Goal: Find specific page/section: Find specific page/section

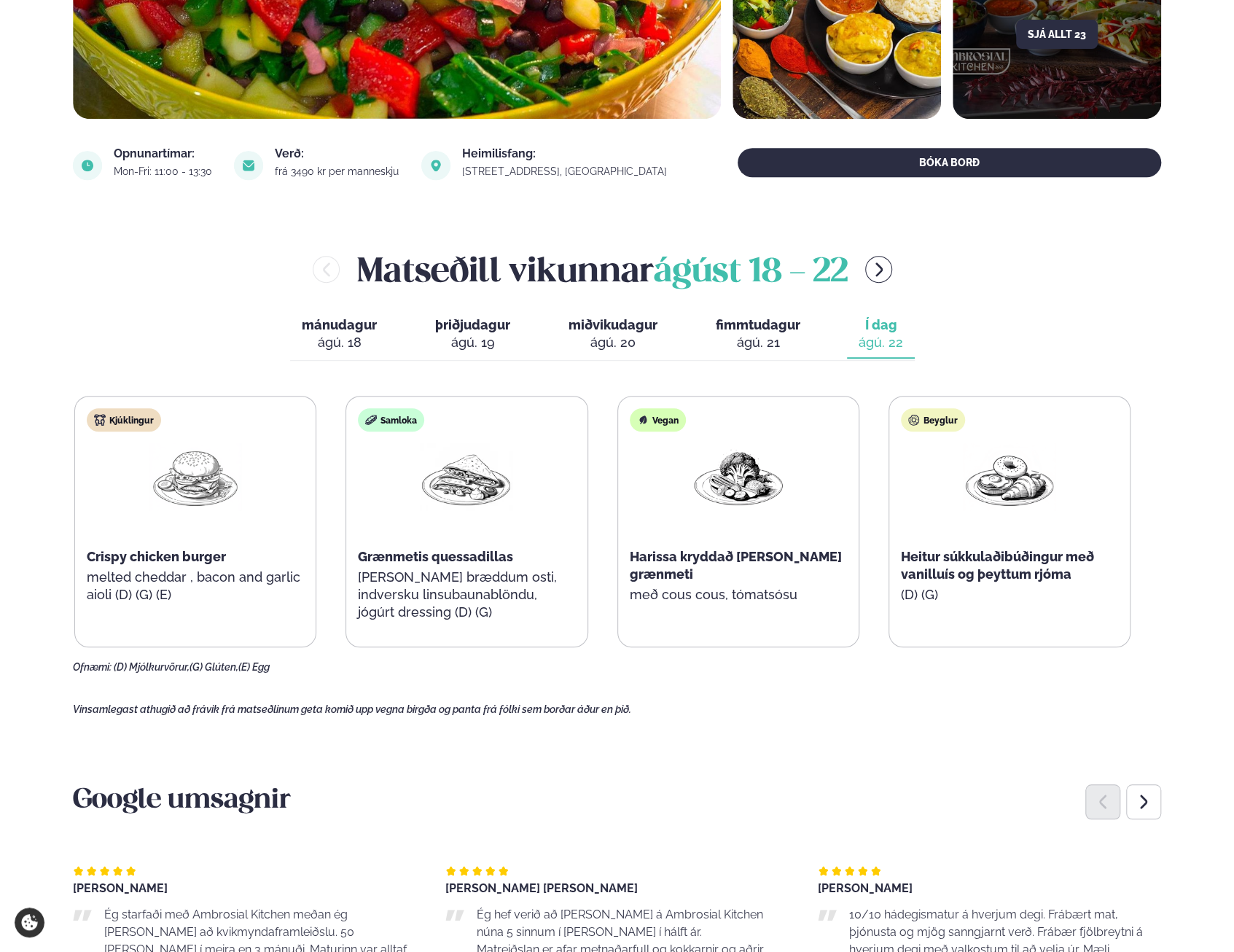
scroll to position [551, 0]
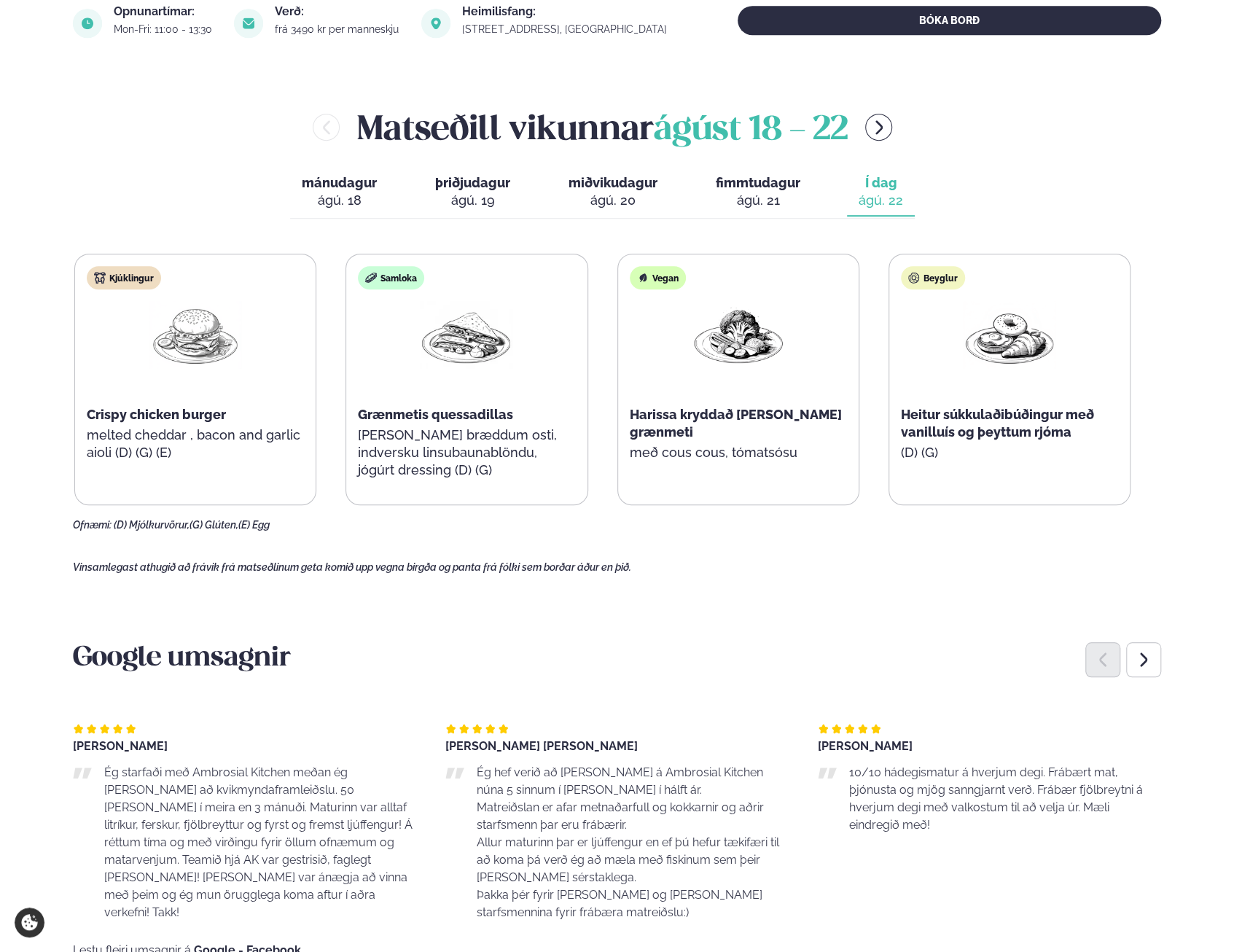
click at [1156, 657] on div "Next slide" at bounding box center [1144, 660] width 35 height 35
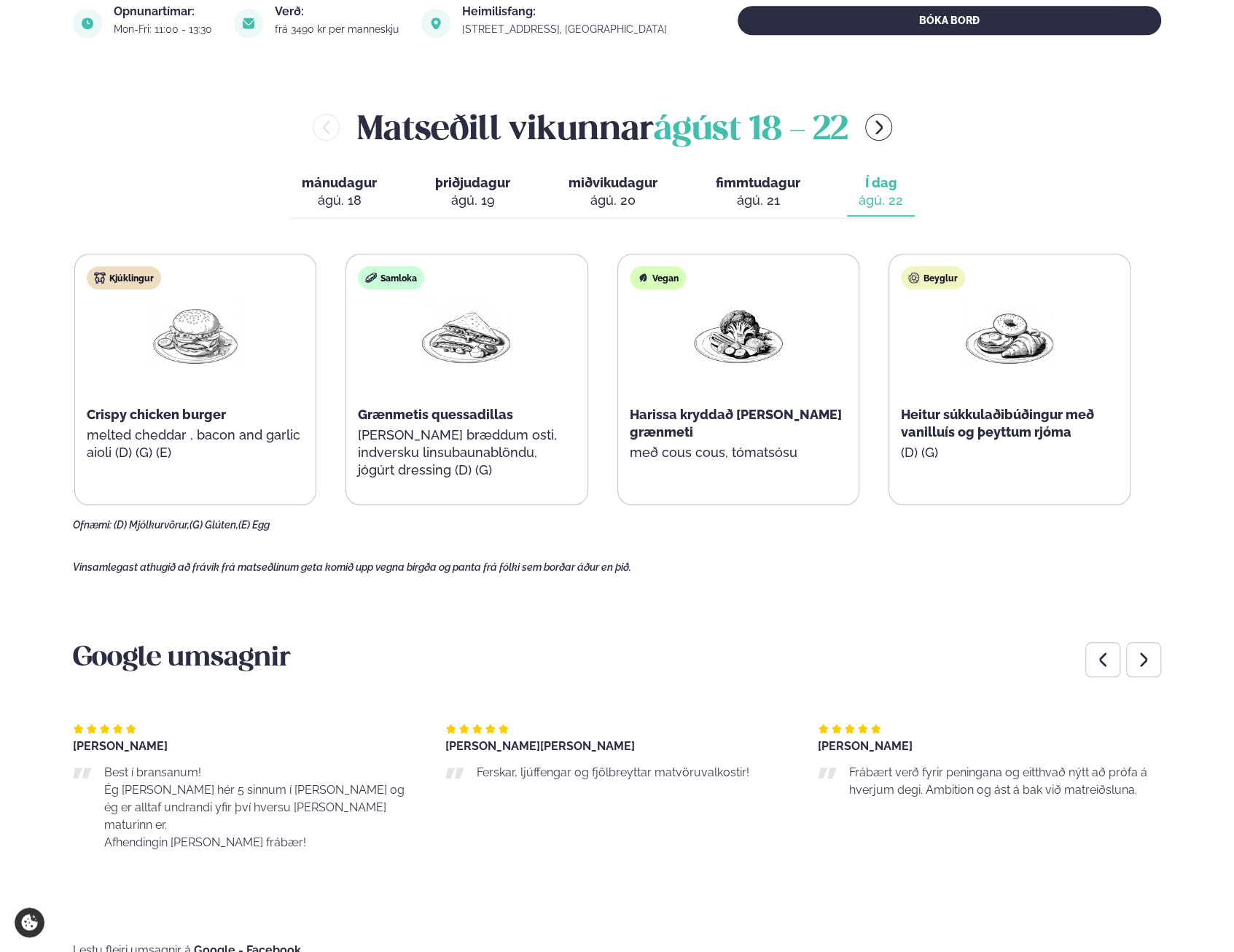
click at [1156, 657] on div "Next slide" at bounding box center [1144, 660] width 35 height 35
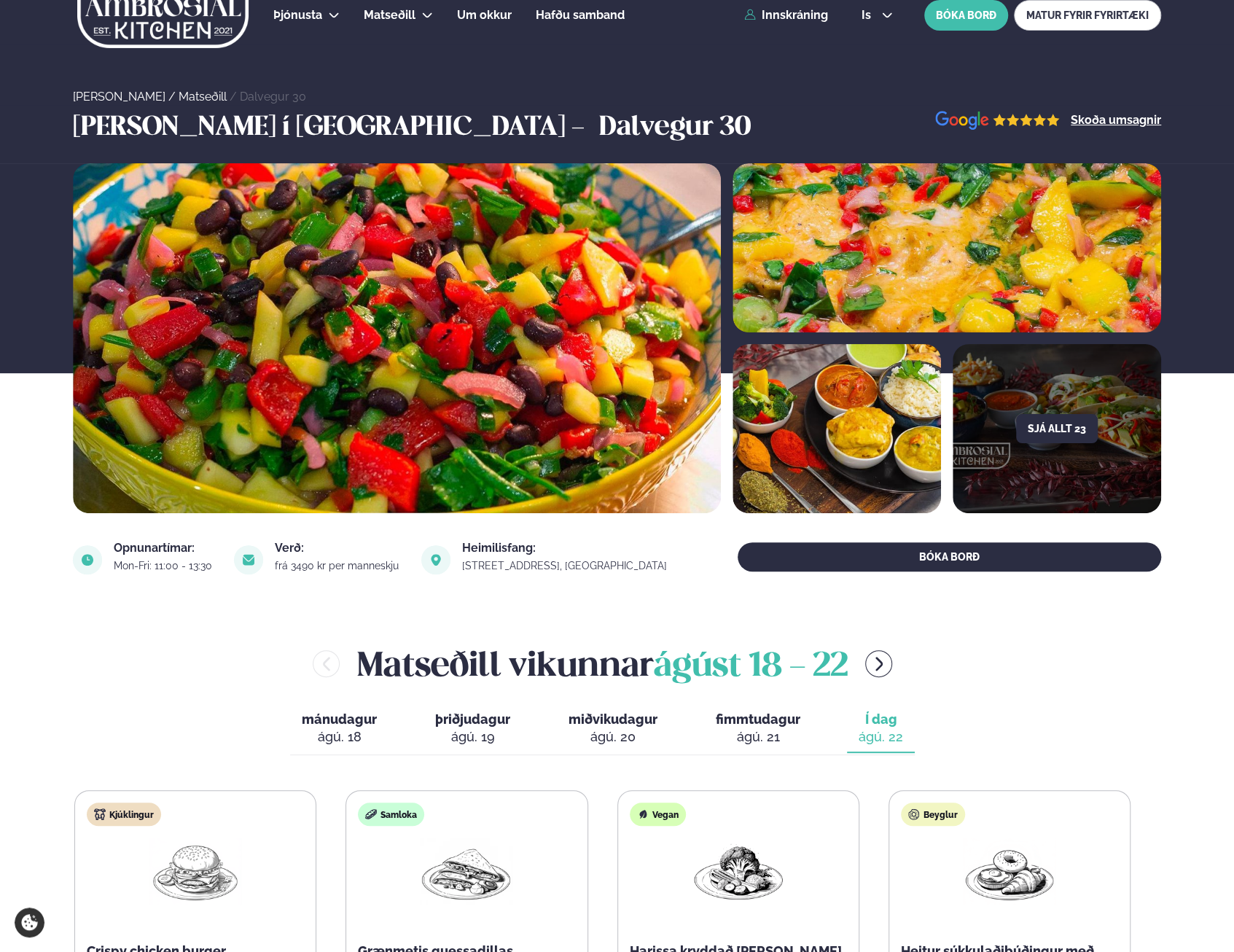
scroll to position [0, 0]
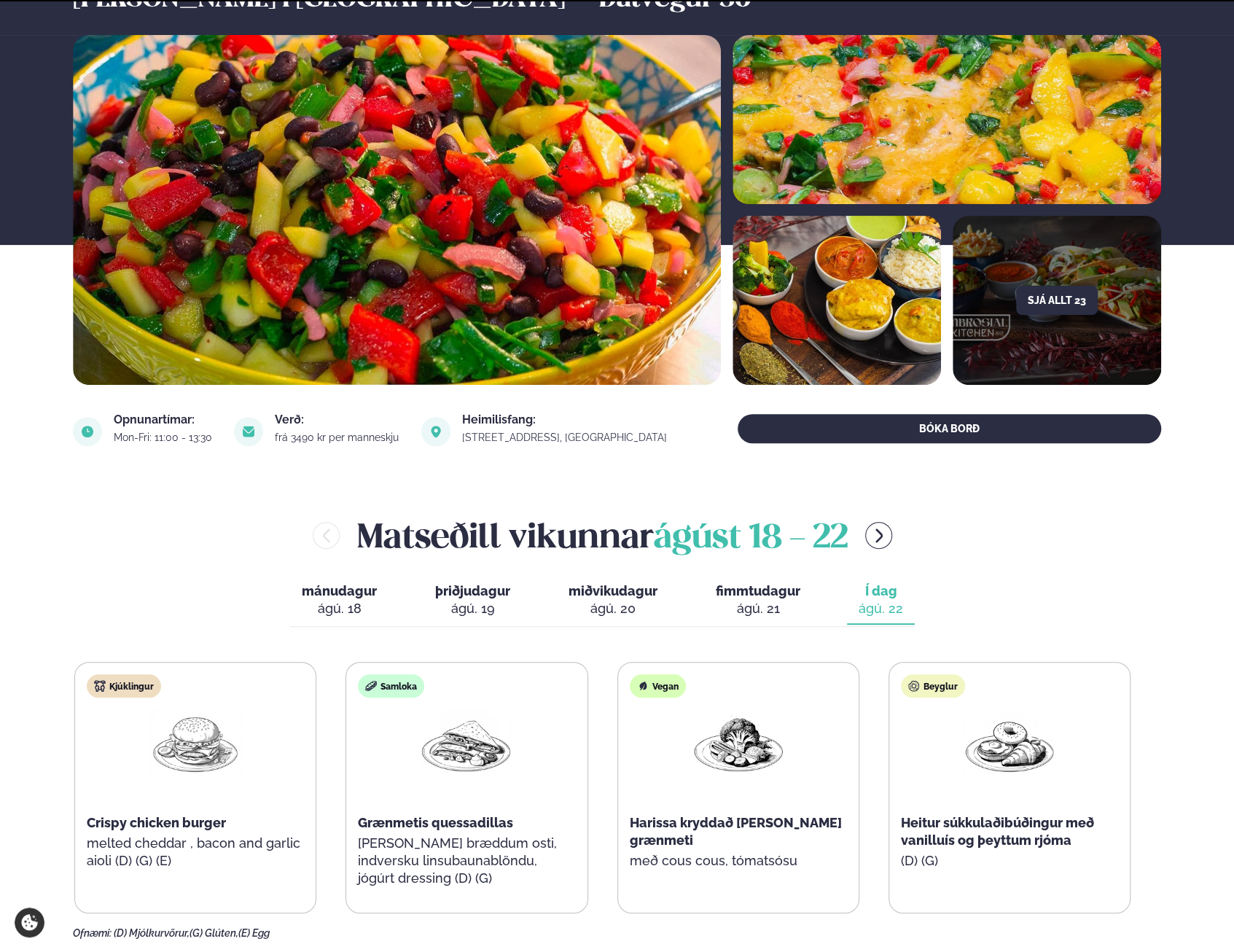
scroll to position [146, 0]
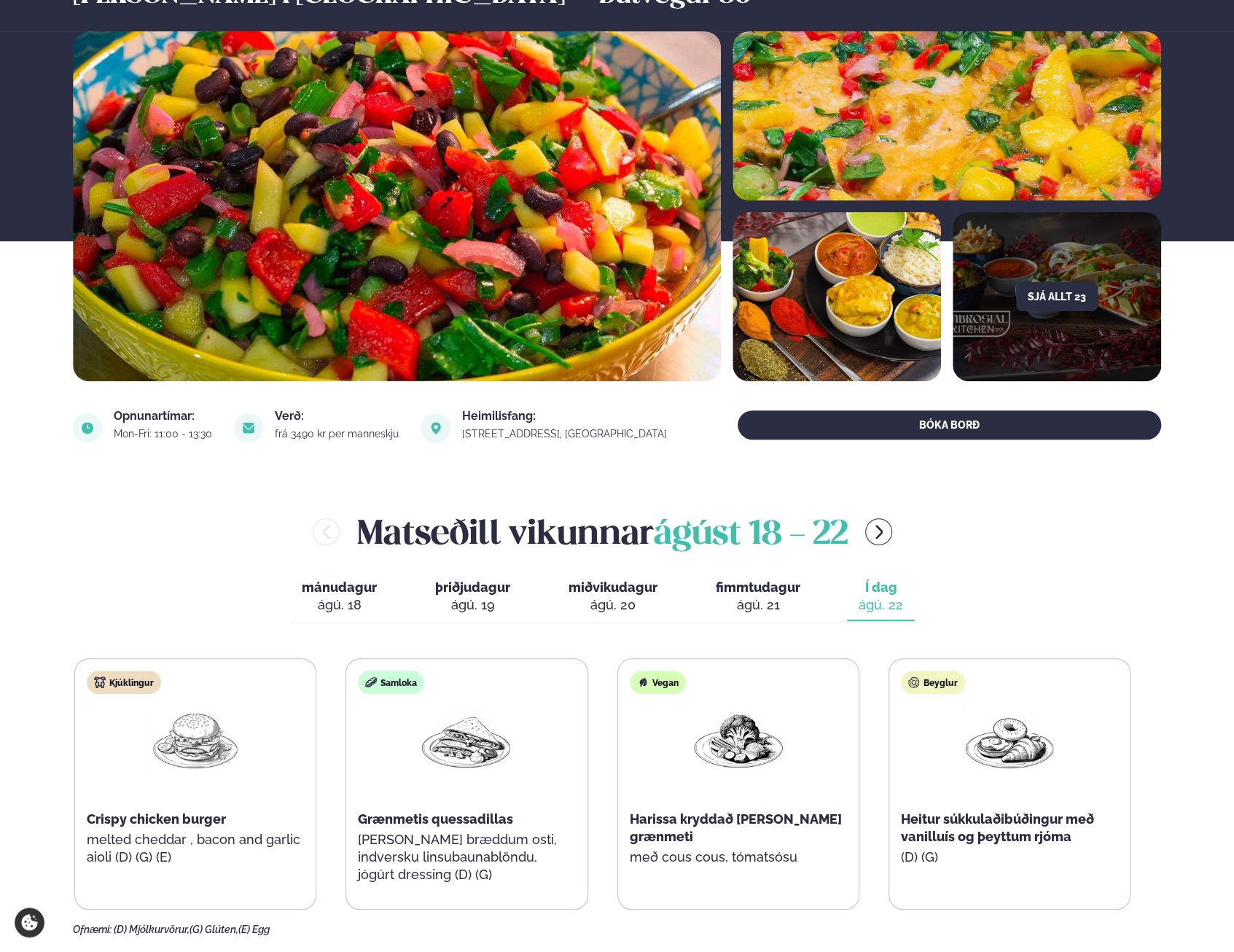
click at [883, 533] on icon "menu-btn-right" at bounding box center [879, 532] width 17 height 17
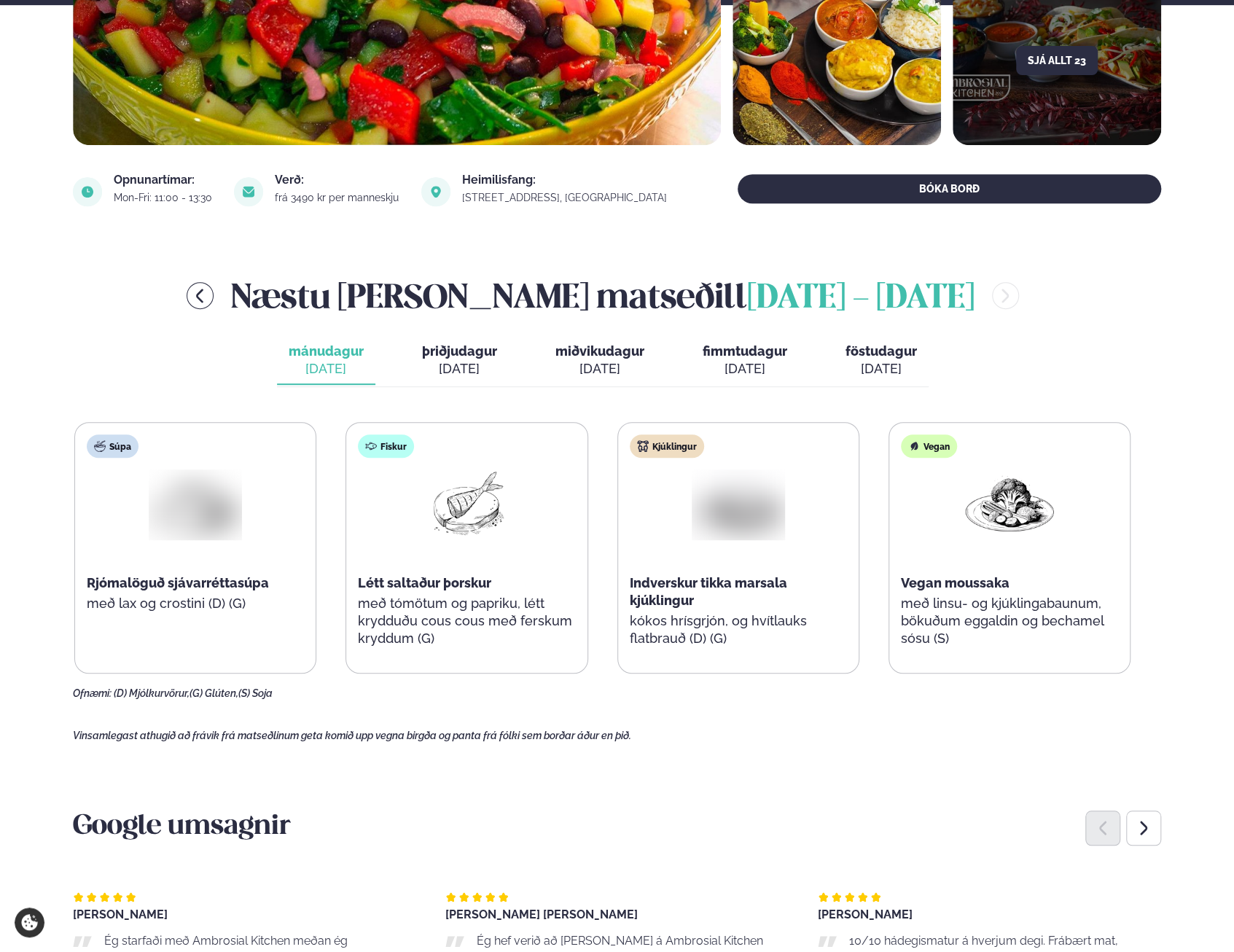
scroll to position [437, 0]
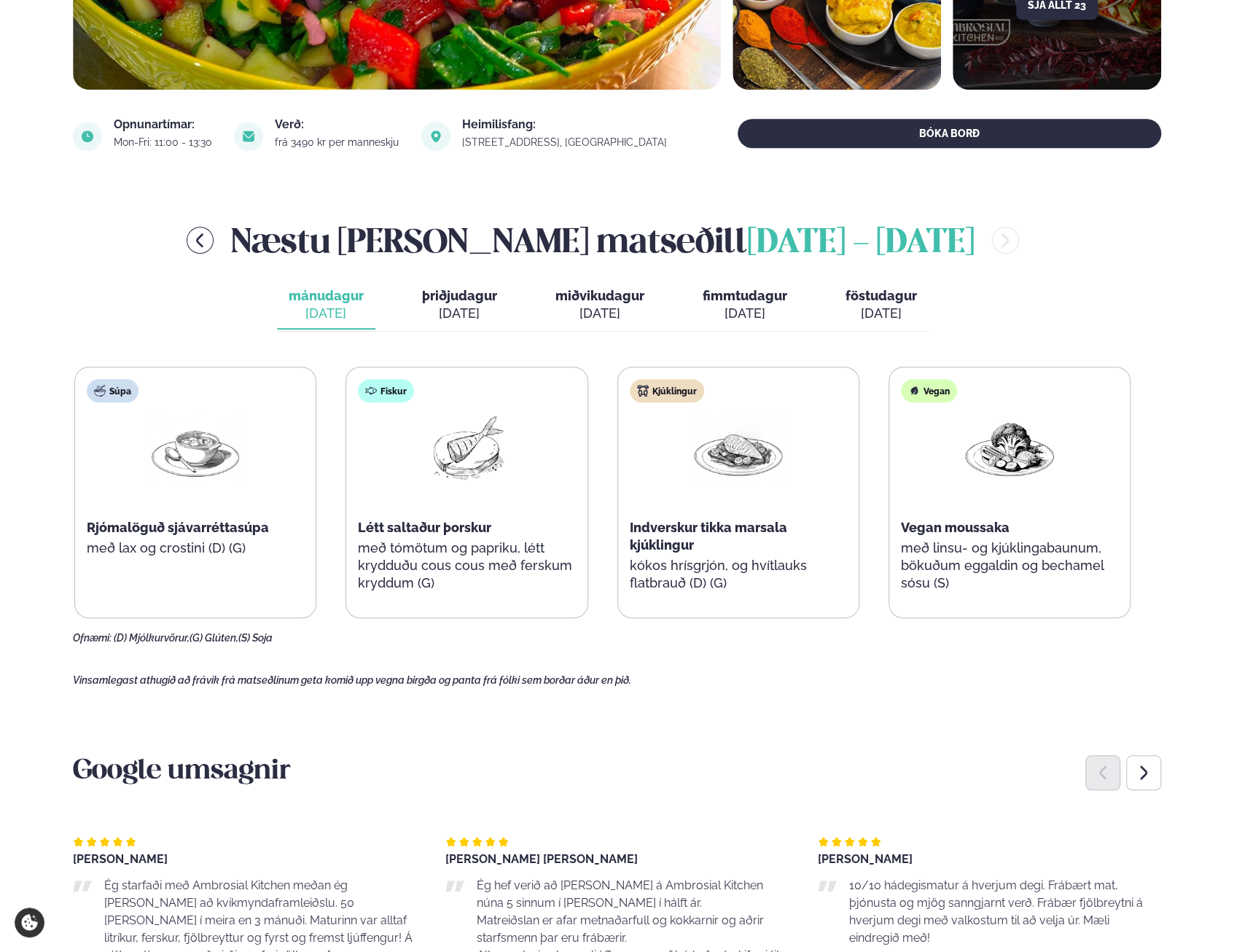
click at [567, 314] on div "[DATE]" at bounding box center [600, 313] width 89 height 17
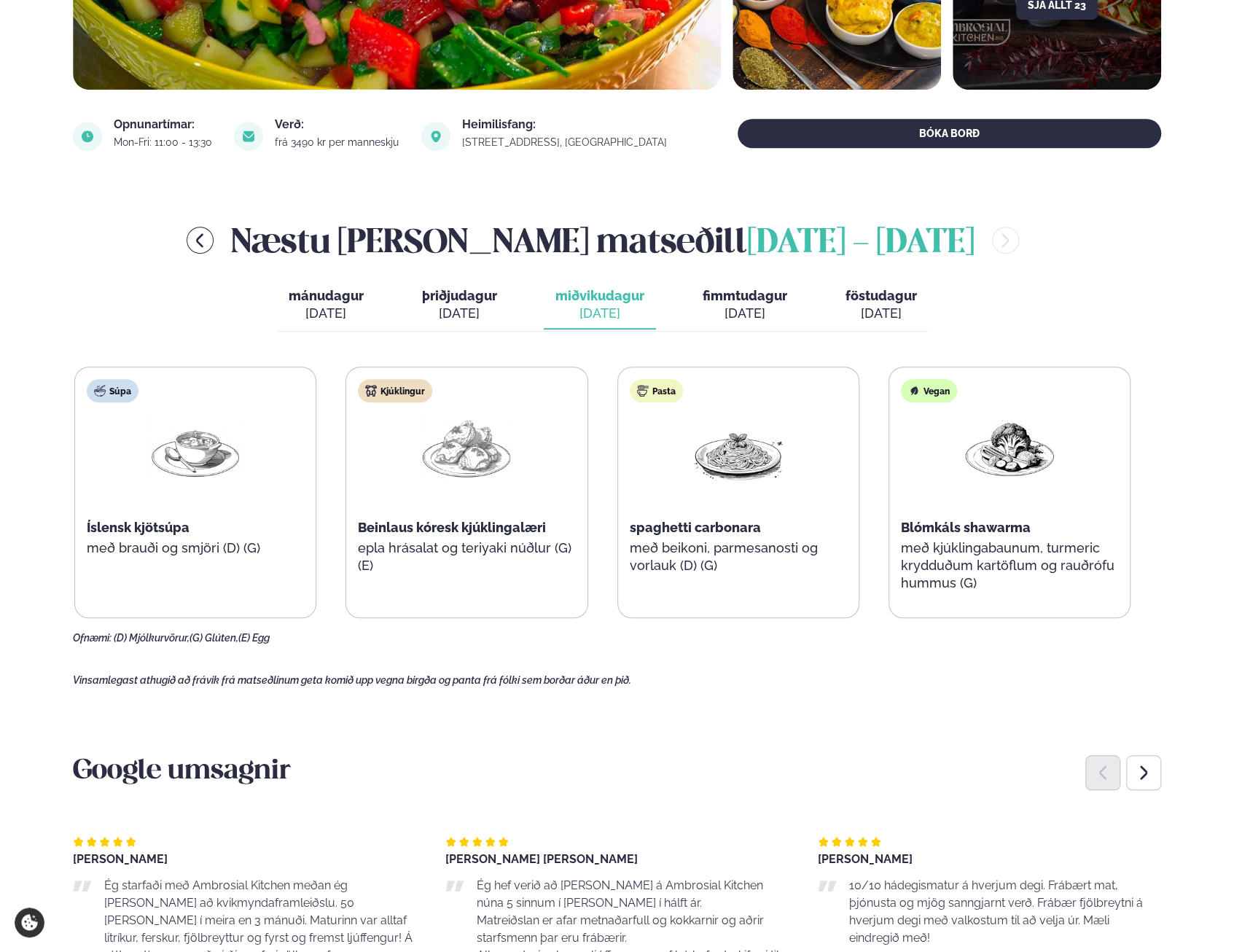
click at [448, 314] on div "[DATE]" at bounding box center [459, 313] width 75 height 17
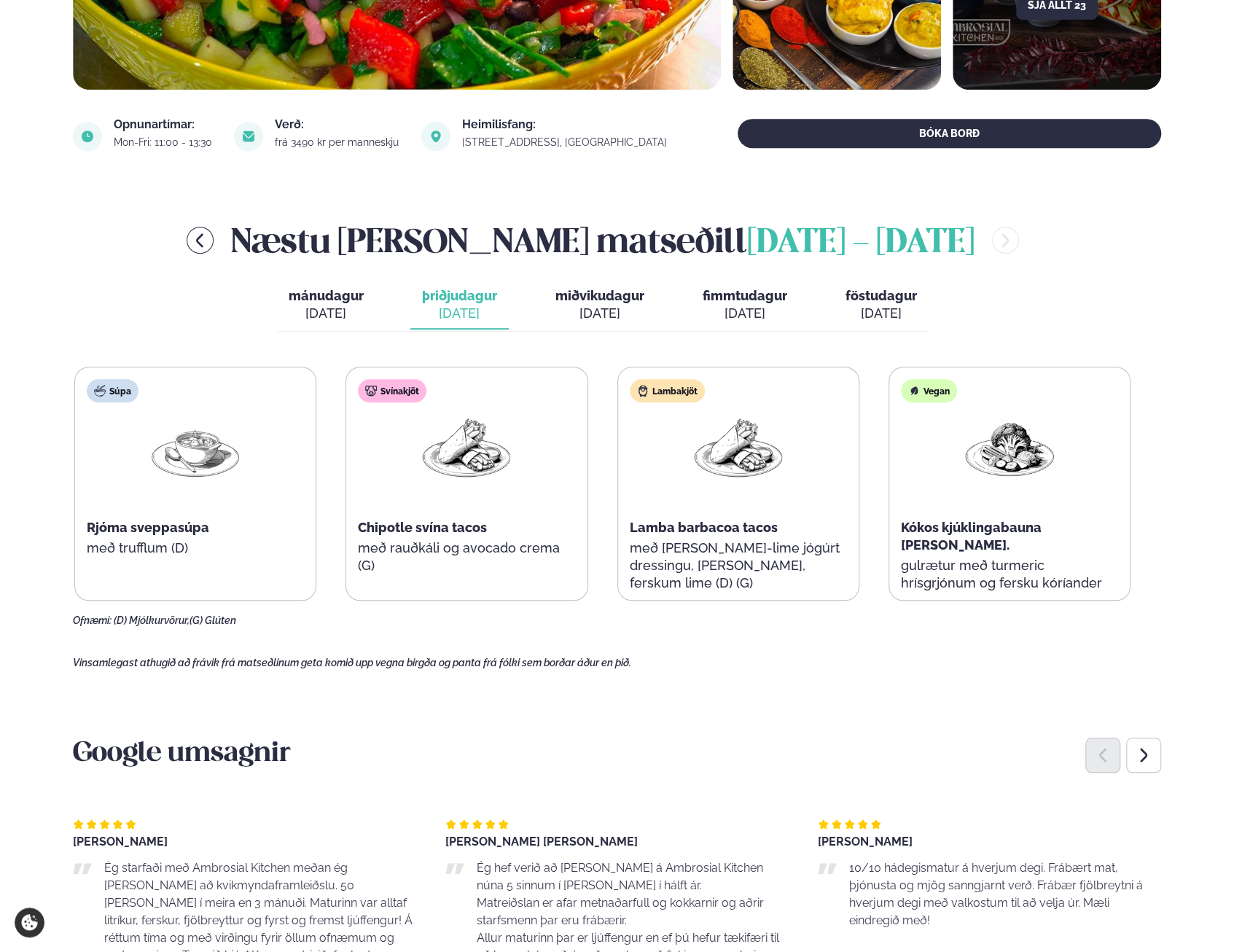
click at [554, 326] on button "miðvikudagur mið. [DATE]" at bounding box center [600, 305] width 113 height 48
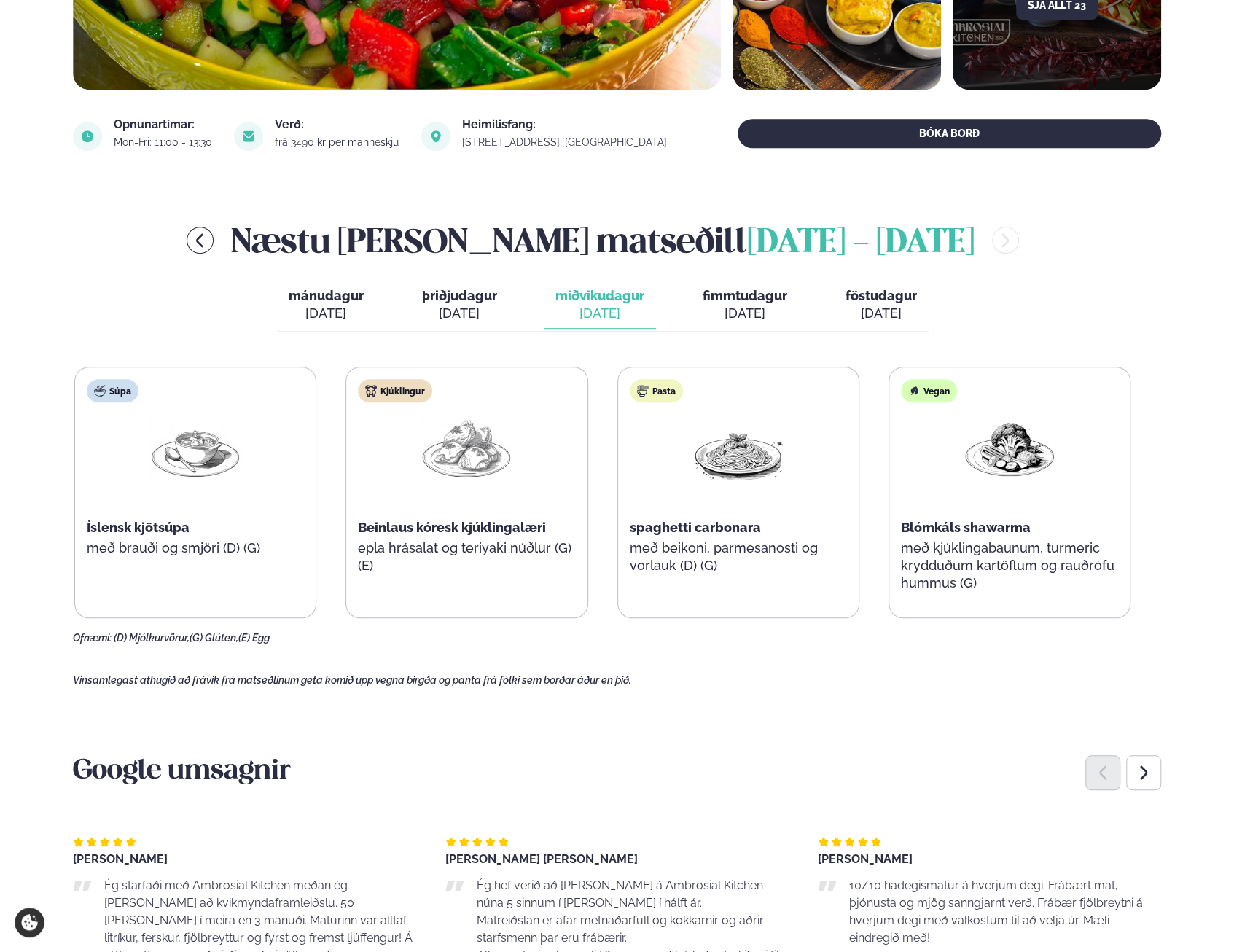
click at [756, 321] on div "[DATE]" at bounding box center [744, 313] width 84 height 17
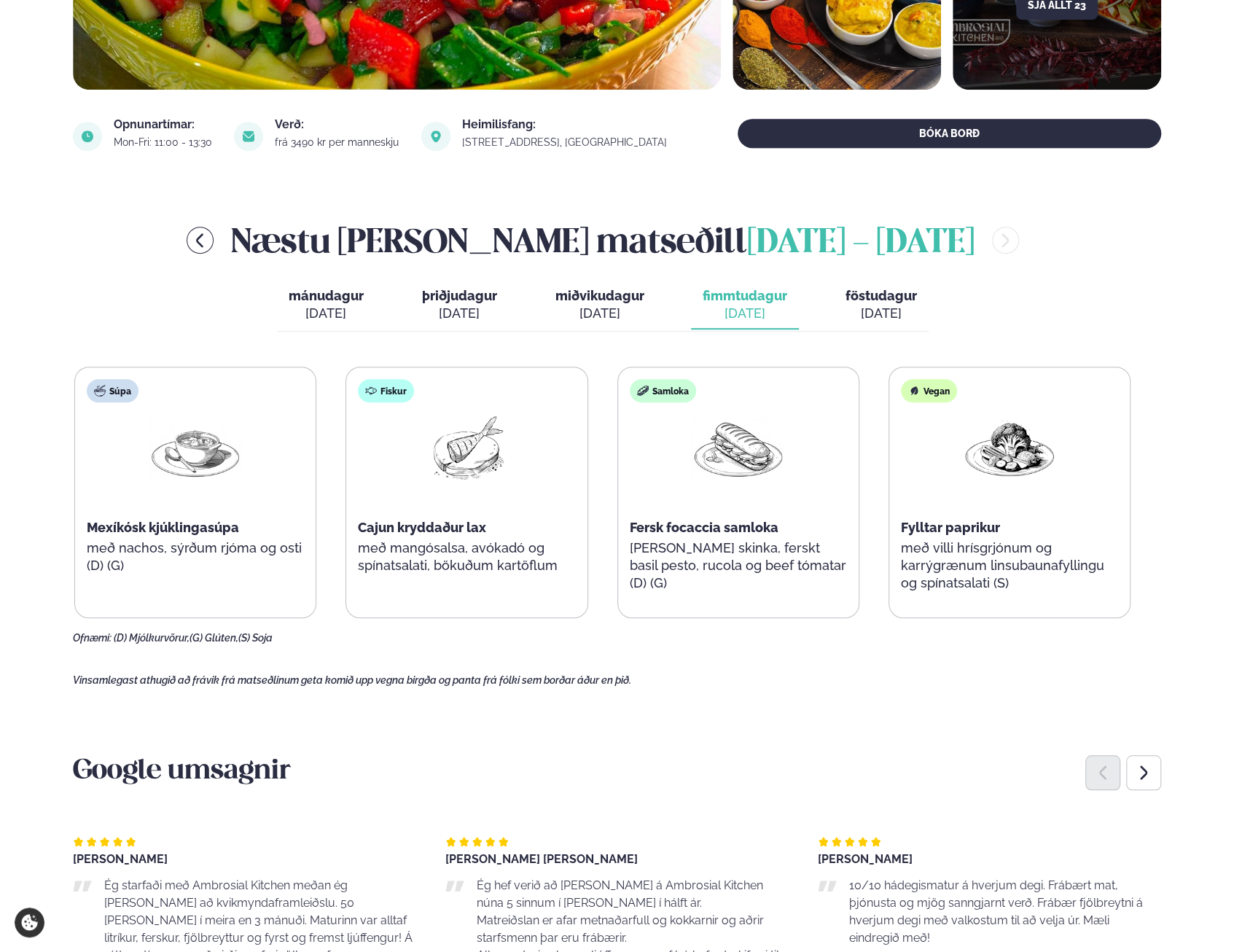
click at [872, 296] on span "föstudagur" at bounding box center [881, 296] width 71 height 15
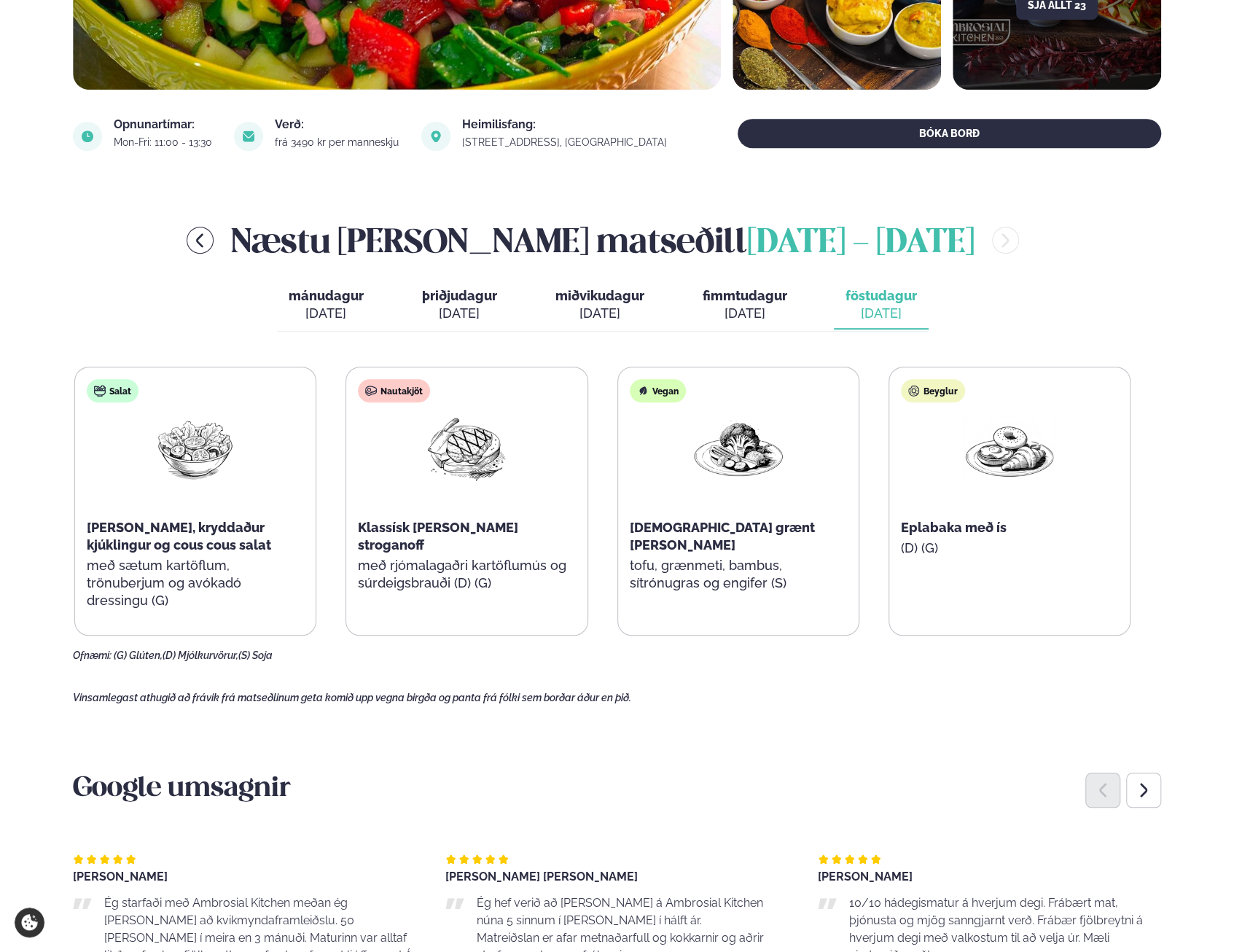
click at [750, 299] on span "fimmtudagur" at bounding box center [744, 296] width 84 height 15
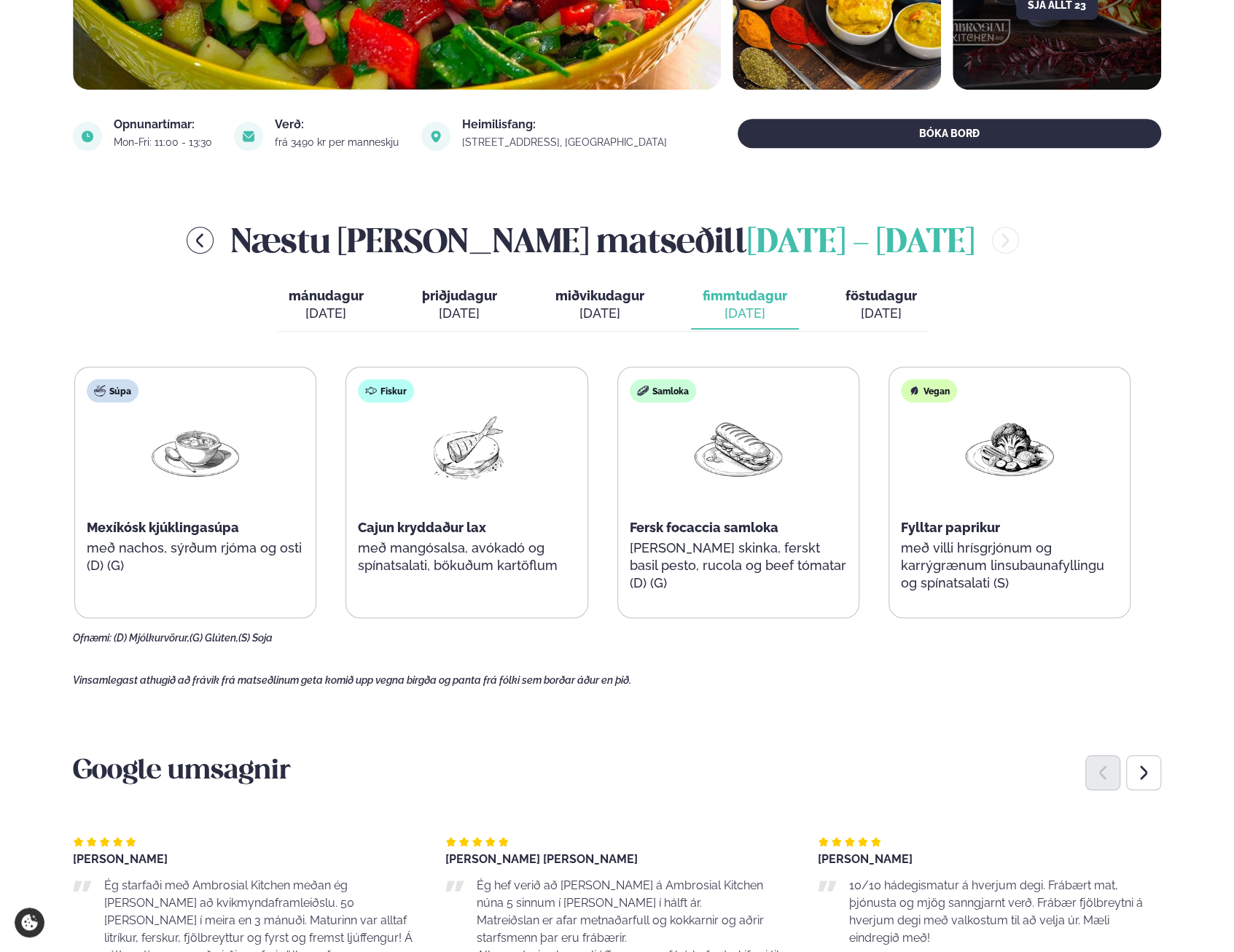
click at [619, 301] on span "miðvikudagur" at bounding box center [600, 296] width 89 height 15
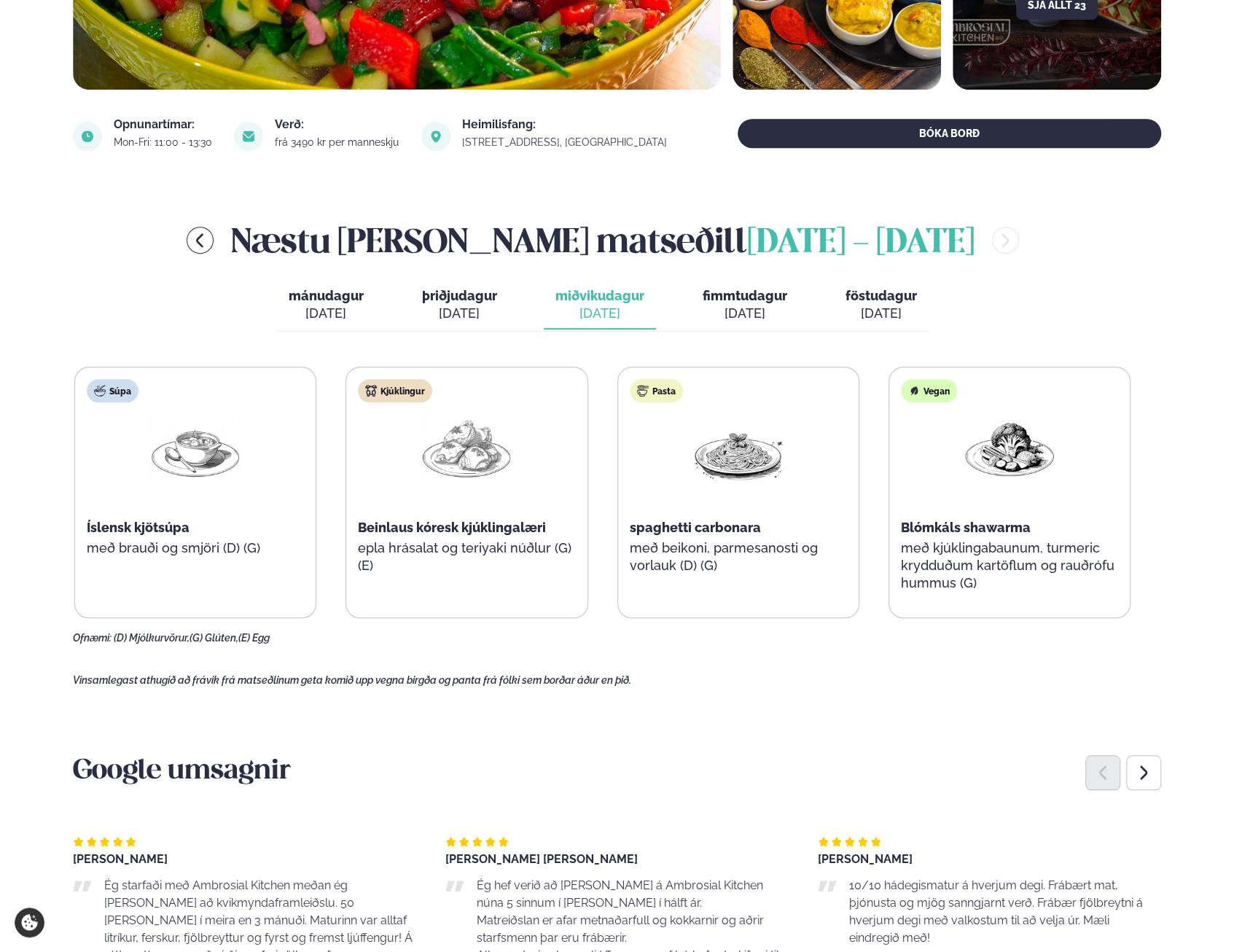
click at [459, 306] on div "[DATE]" at bounding box center [459, 313] width 75 height 17
